Goal: Information Seeking & Learning: Compare options

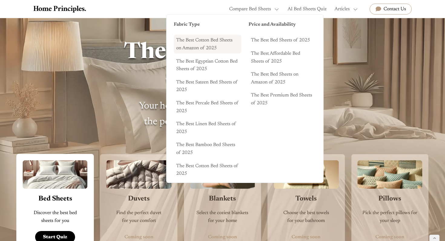
click at [200, 45] on link "The Best Cotton Bed Sheets on Amazon of 2025" at bounding box center [208, 44] width 68 height 18
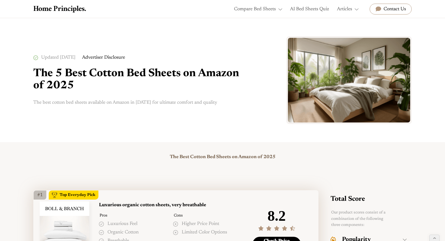
click at [65, 8] on img "home" at bounding box center [60, 8] width 55 height 7
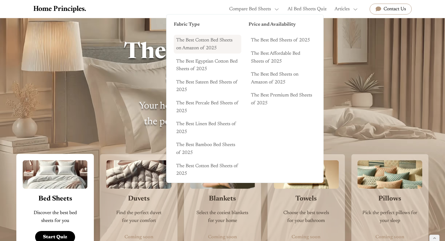
click at [203, 42] on link "The Best Cotton Bed Sheets on Amazon of 2025" at bounding box center [208, 44] width 68 height 18
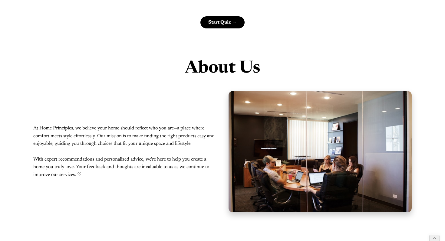
scroll to position [440, 0]
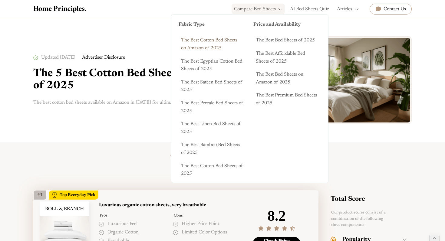
click at [255, 10] on div "Compare Bed Sheets" at bounding box center [255, 9] width 42 height 8
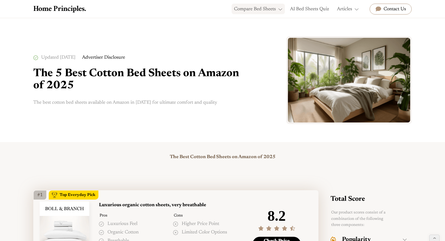
click at [255, 10] on div "Compare Bed Sheets" at bounding box center [255, 9] width 42 height 8
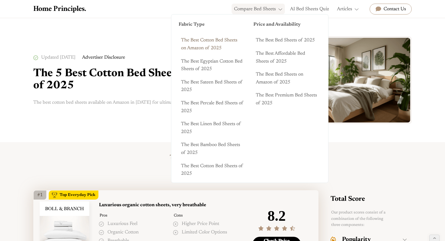
click at [250, 8] on div "Compare Bed Sheets" at bounding box center [255, 9] width 42 height 8
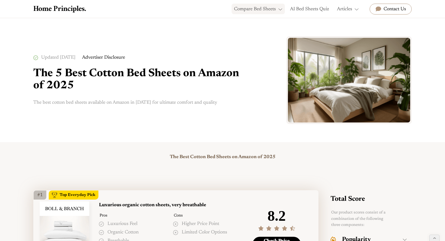
click at [250, 8] on div "Compare Bed Sheets" at bounding box center [255, 9] width 42 height 8
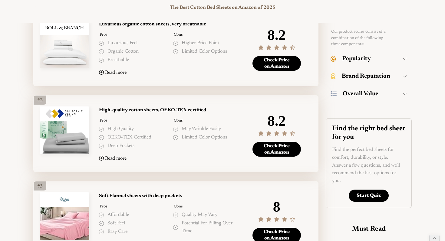
scroll to position [181, 0]
click at [15, 69] on section "Perfect for cost-conscious shoppers looking for quality on a tight budget. Budg…" at bounding box center [222, 238] width 445 height 492
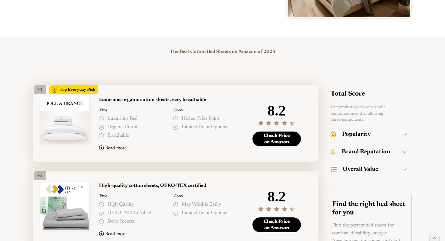
scroll to position [54, 0]
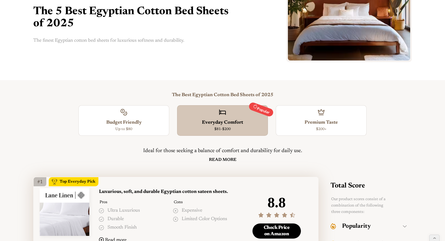
scroll to position [64, 0]
